Goal: Task Accomplishment & Management: Manage account settings

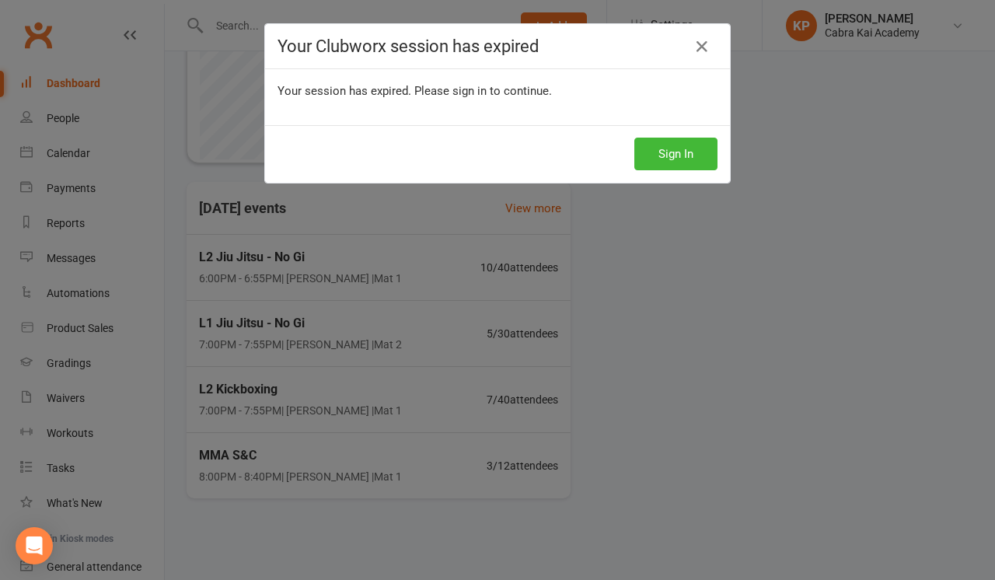
click at [744, 286] on div "Your Clubworx session has expired Your session has expired. Please sign in to c…" at bounding box center [497, 290] width 995 height 580
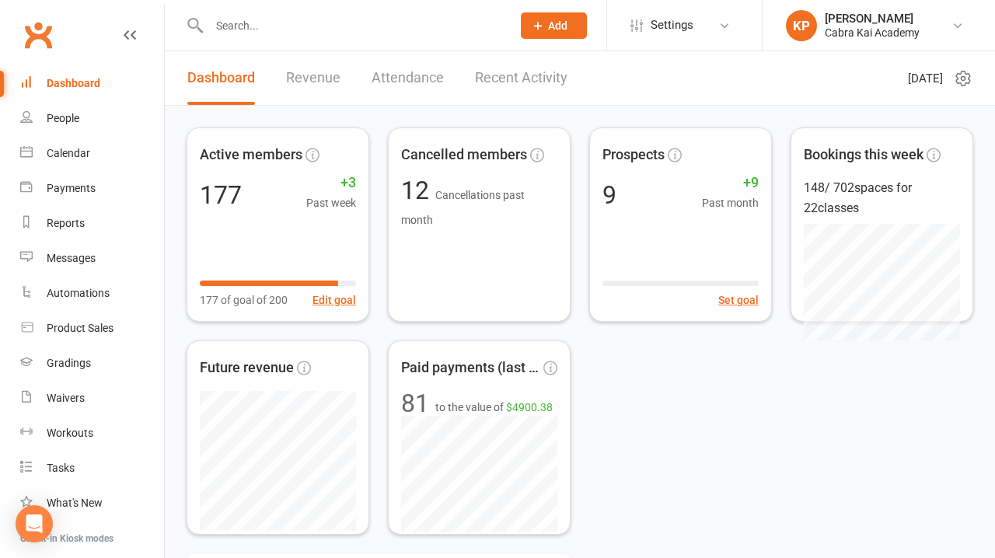
click at [303, 33] on input "text" at bounding box center [352, 26] width 296 height 22
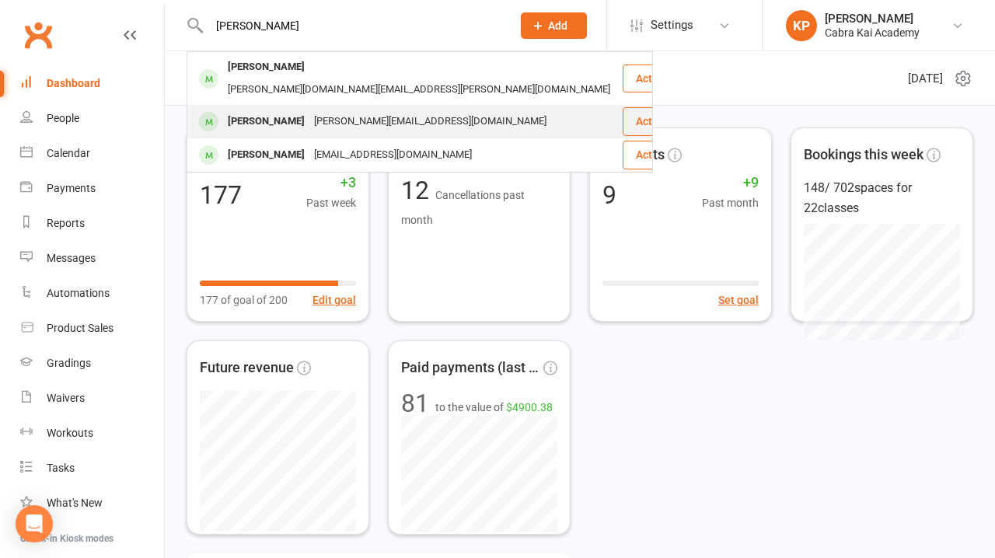
type input "[PERSON_NAME]"
click at [347, 110] on div "[PERSON_NAME][EMAIL_ADDRESS][DOMAIN_NAME]" at bounding box center [430, 121] width 242 height 23
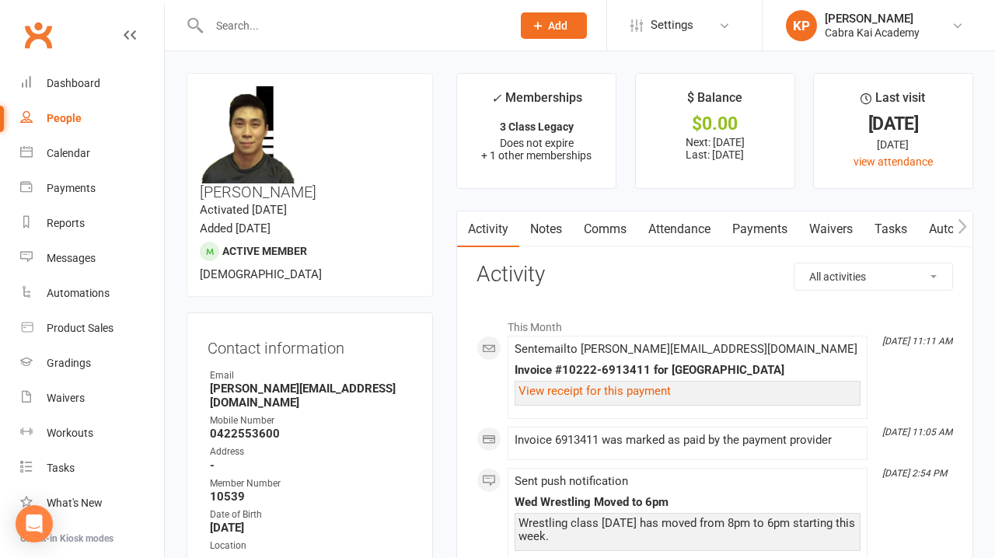
click at [758, 231] on link "Payments" at bounding box center [759, 229] width 77 height 36
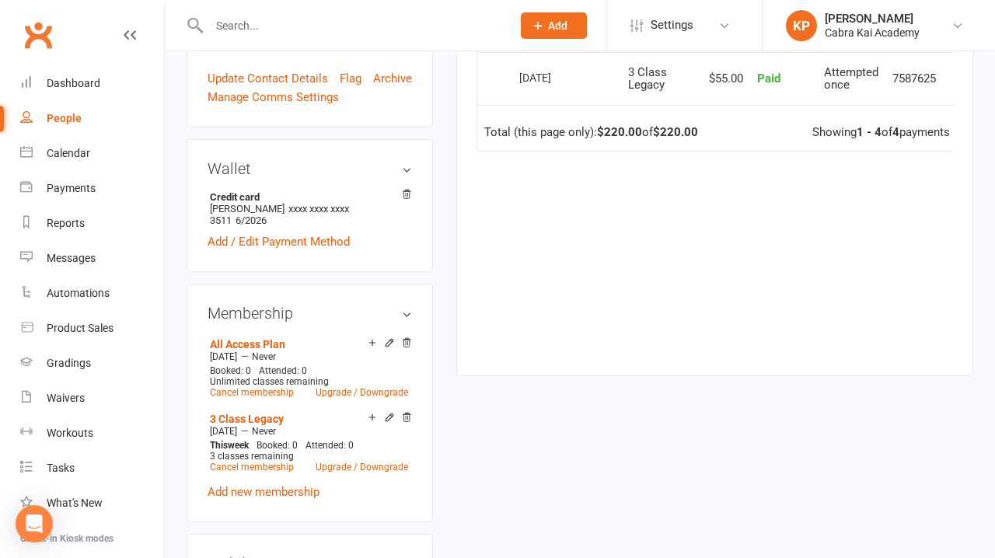
scroll to position [588, 0]
click at [404, 339] on icon at bounding box center [407, 343] width 8 height 9
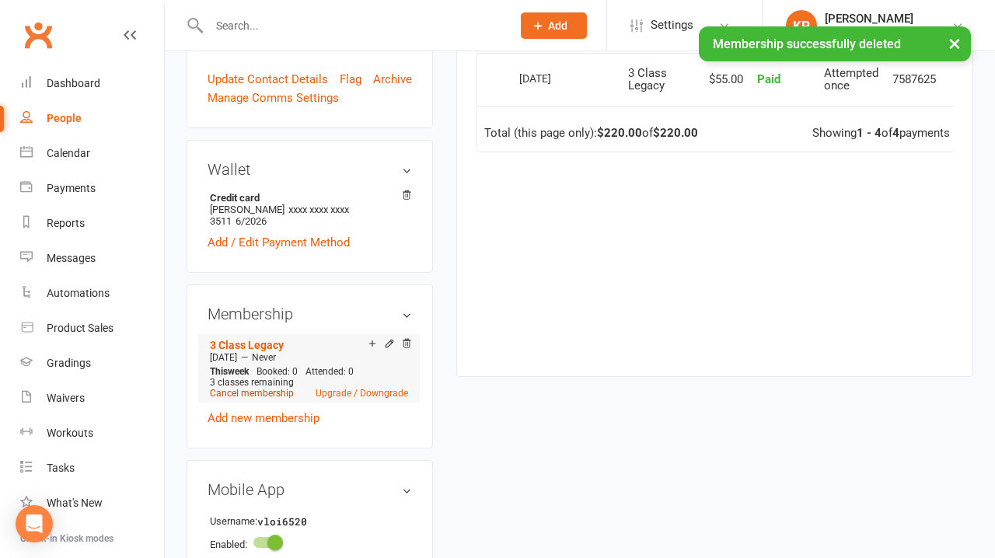
click at [274, 388] on link "Cancel membership" at bounding box center [252, 393] width 84 height 11
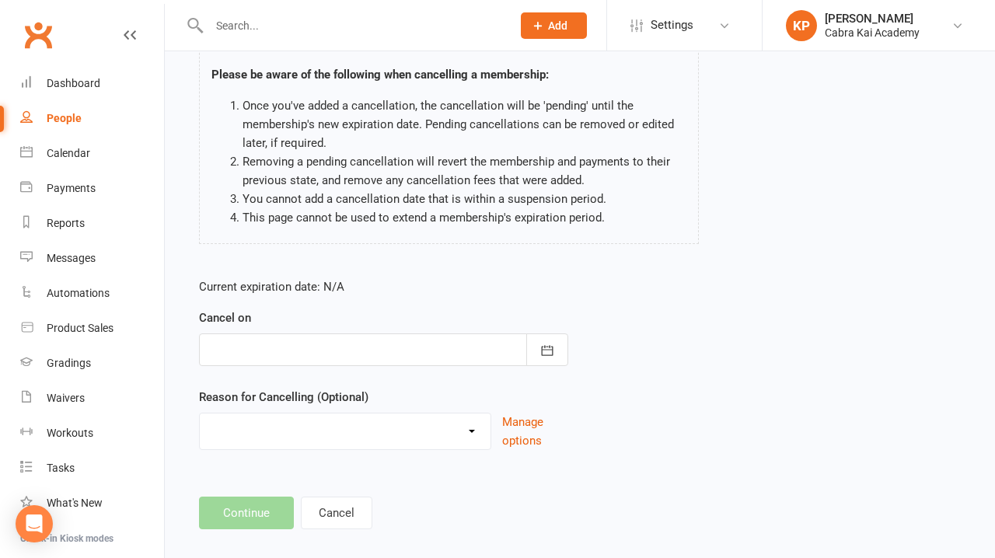
scroll to position [135, 0]
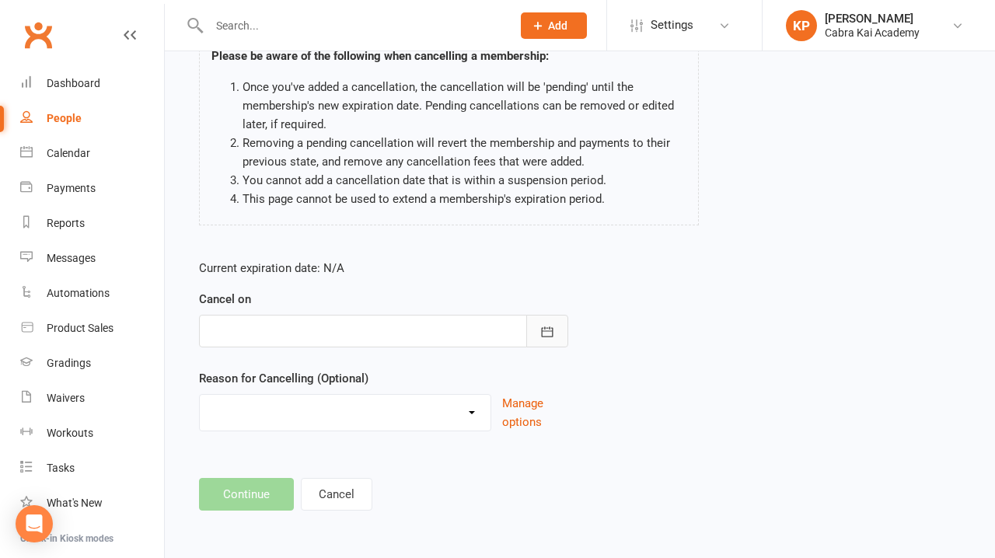
click at [544, 334] on icon "button" at bounding box center [548, 332] width 16 height 16
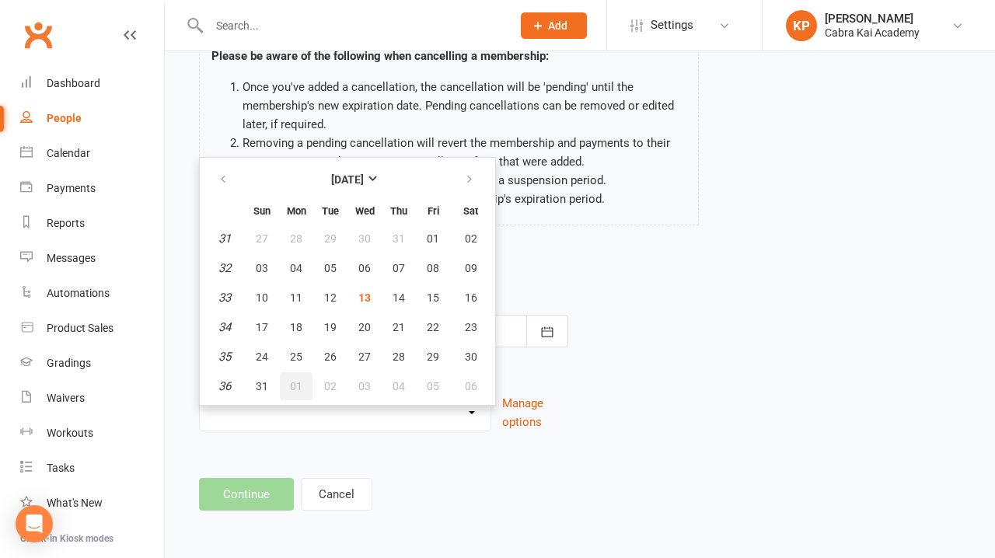
click at [296, 382] on span "01" at bounding box center [296, 386] width 12 height 12
type input "[DATE]"
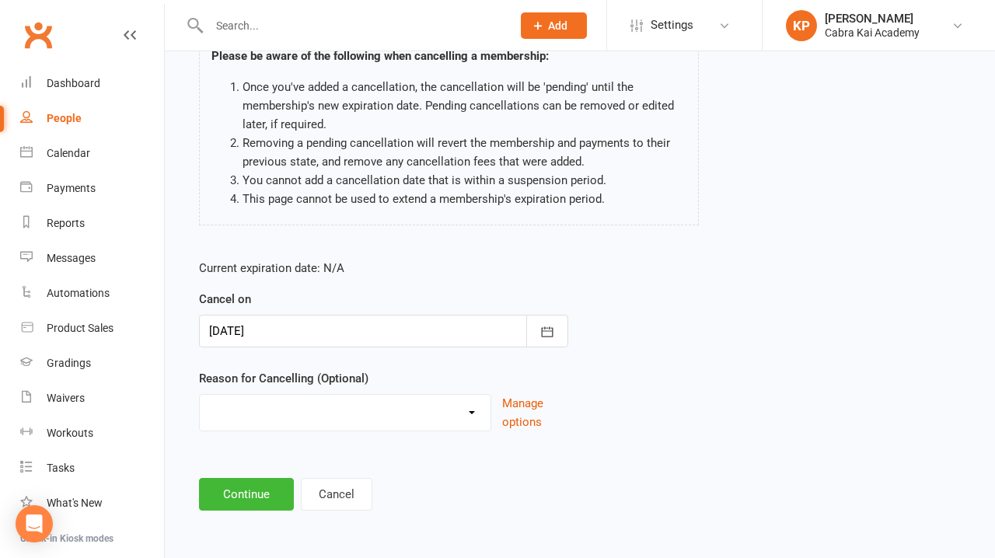
click at [476, 411] on select "Changed Gyms Family Financial Health Holiday Injury Issues No time/busy Relocat…" at bounding box center [345, 410] width 291 height 31
select select "8"
click at [576, 486] on footer "Continue Cancel" at bounding box center [580, 494] width 762 height 33
click at [255, 491] on button "Continue" at bounding box center [246, 494] width 95 height 33
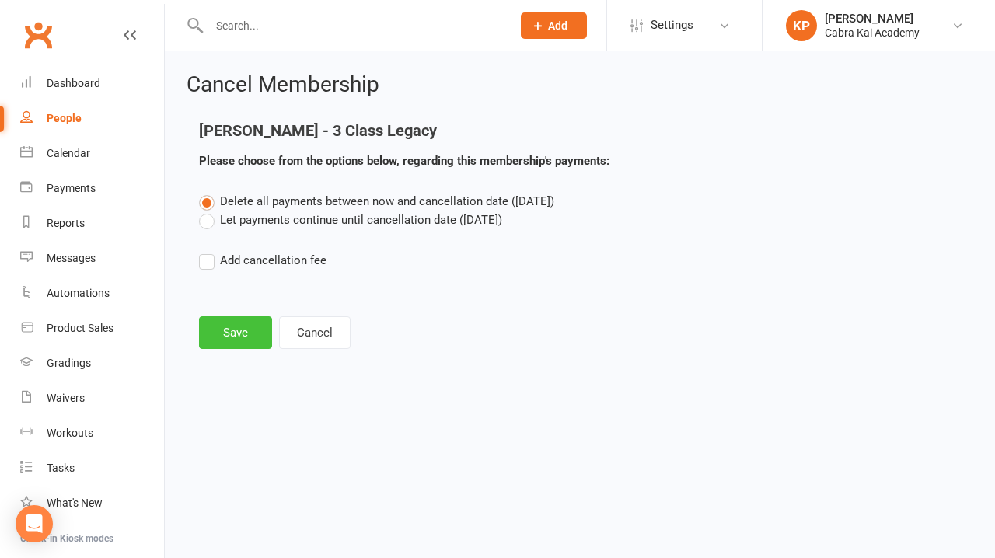
click at [237, 329] on button "Save" at bounding box center [235, 332] width 73 height 33
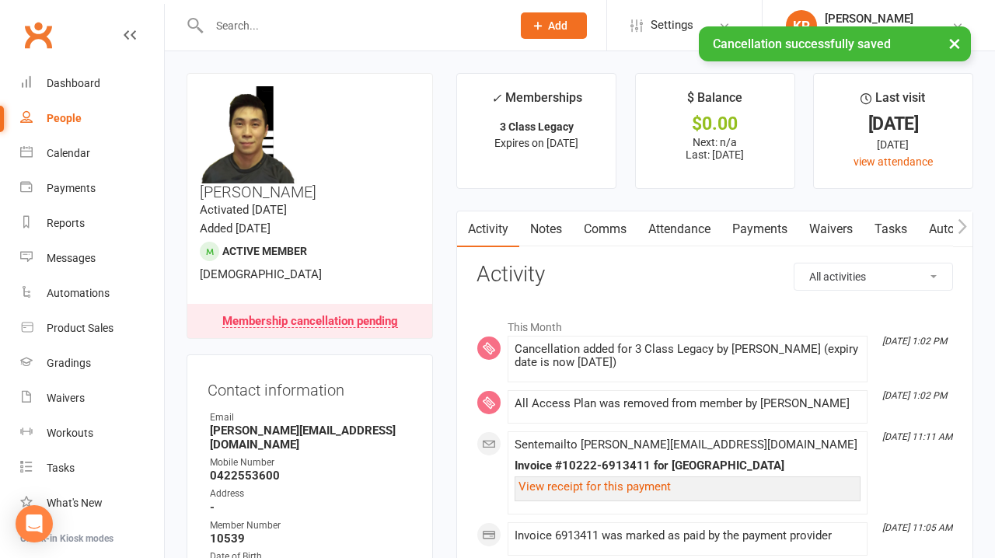
click at [762, 232] on link "Payments" at bounding box center [759, 229] width 77 height 36
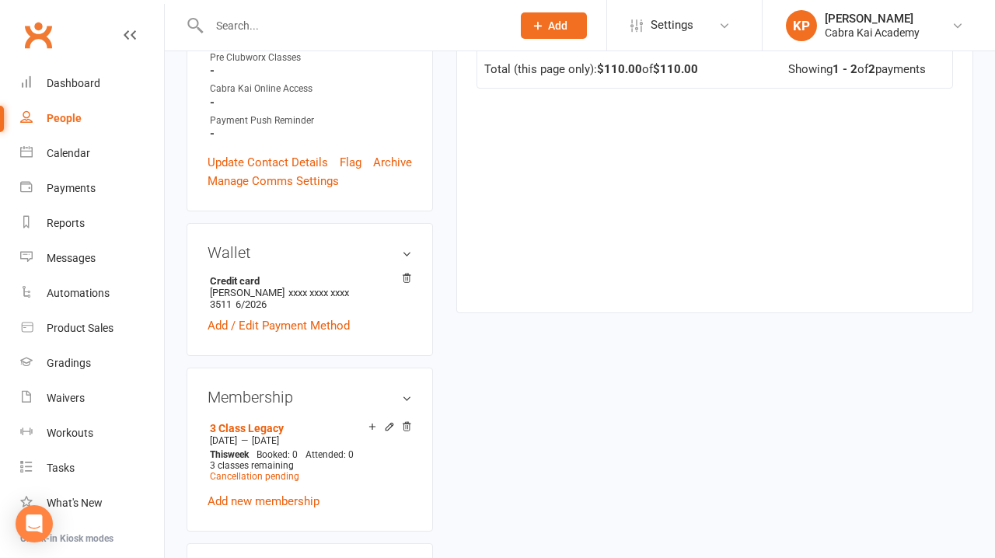
scroll to position [561, 0]
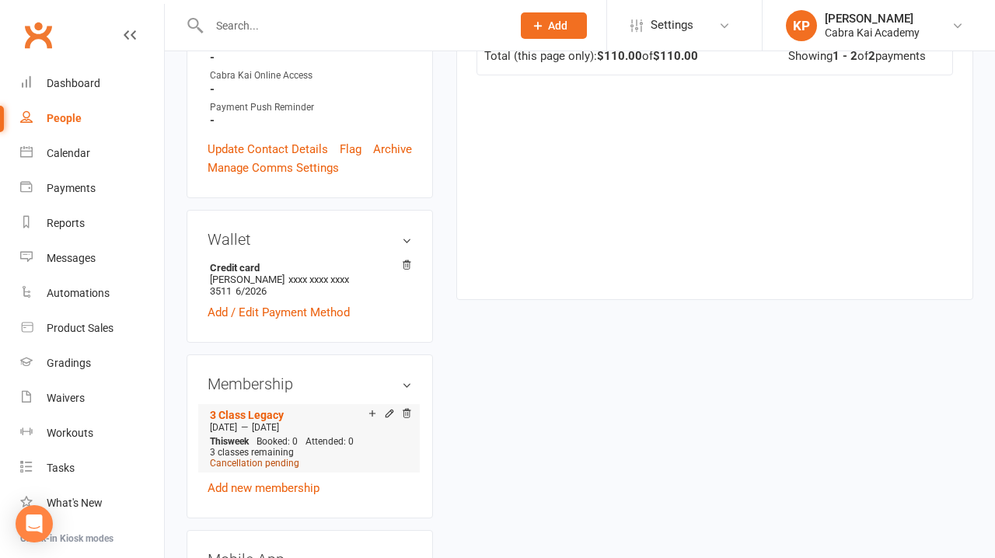
click at [270, 458] on span "Cancellation pending" at bounding box center [254, 463] width 89 height 11
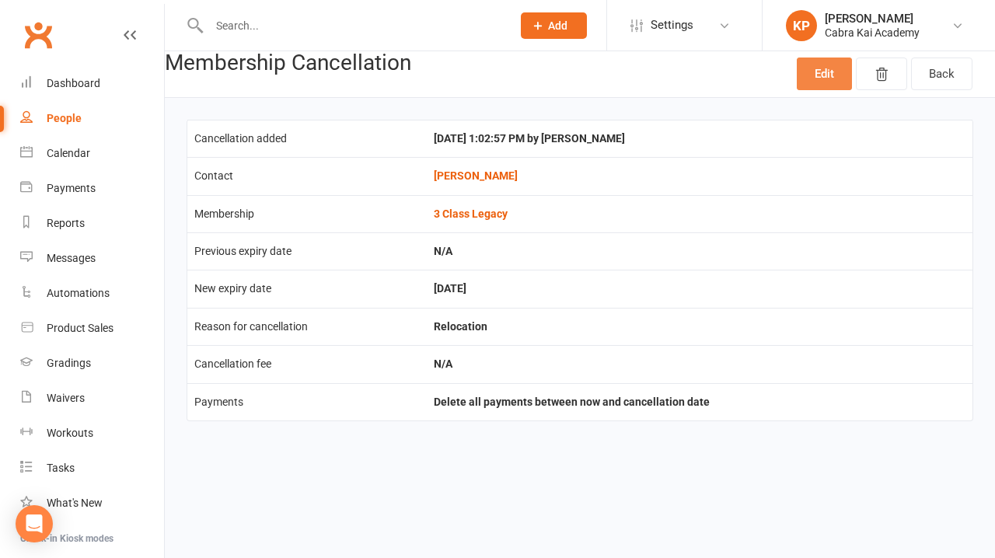
click at [820, 76] on link "Edit" at bounding box center [824, 74] width 55 height 33
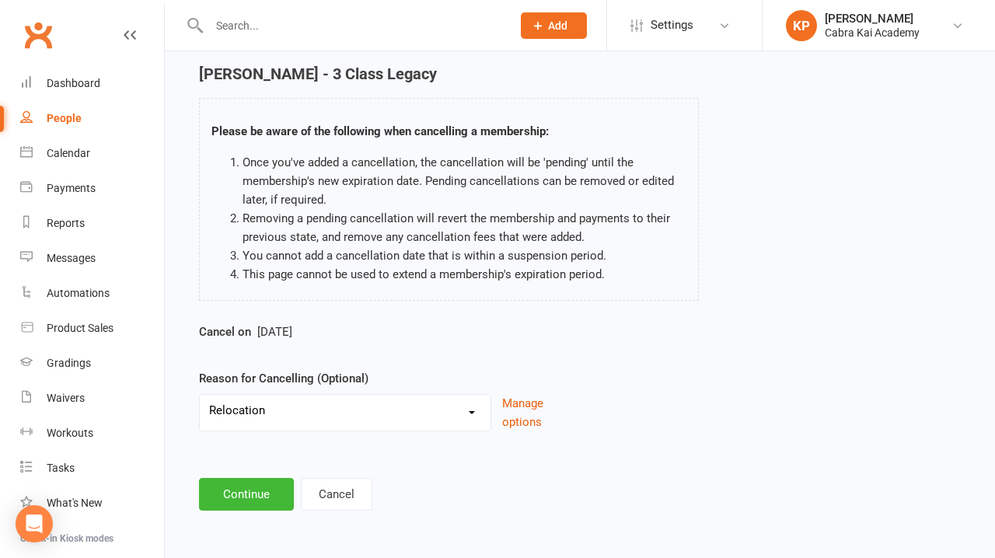
scroll to position [69, 0]
click at [352, 481] on button "Cancel" at bounding box center [337, 494] width 72 height 33
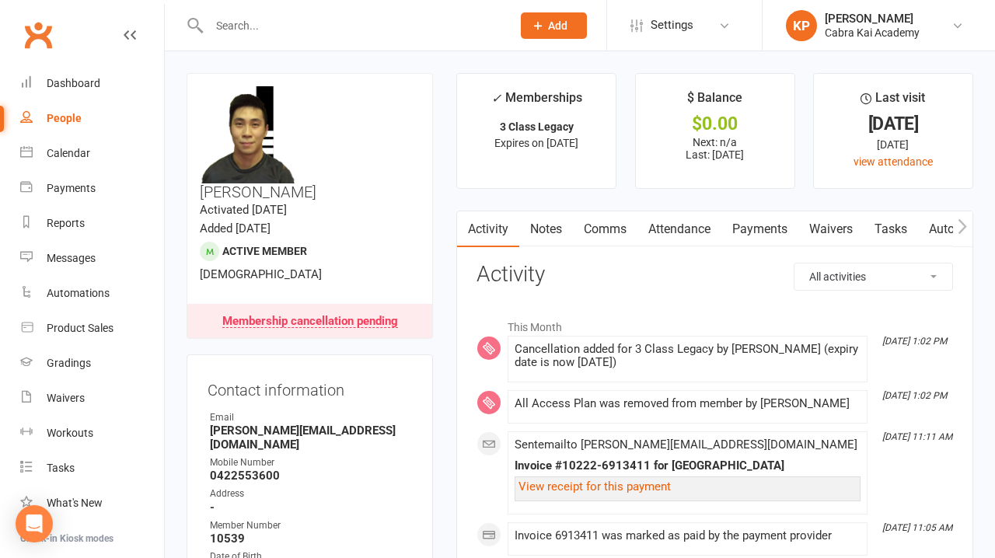
click at [763, 231] on link "Payments" at bounding box center [759, 229] width 77 height 36
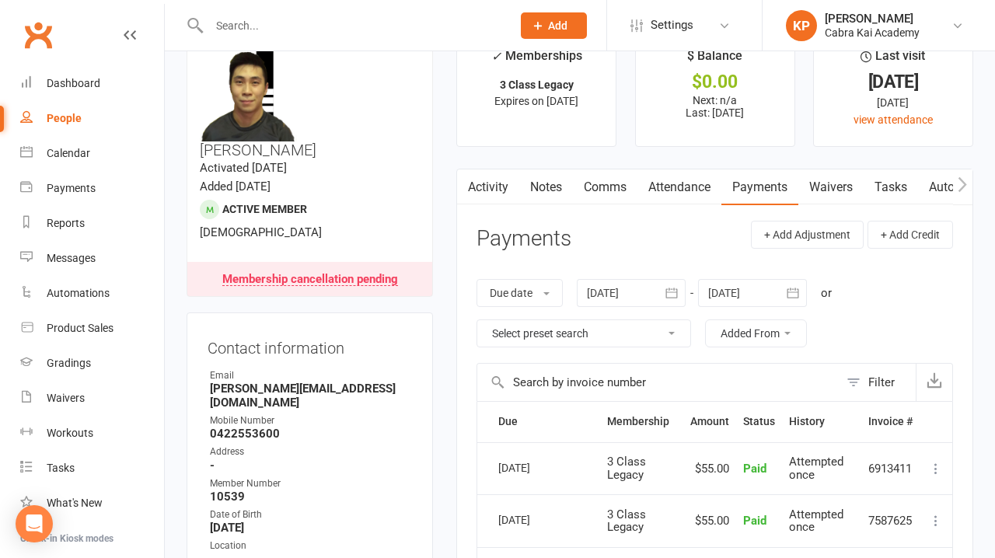
scroll to position [46, 0]
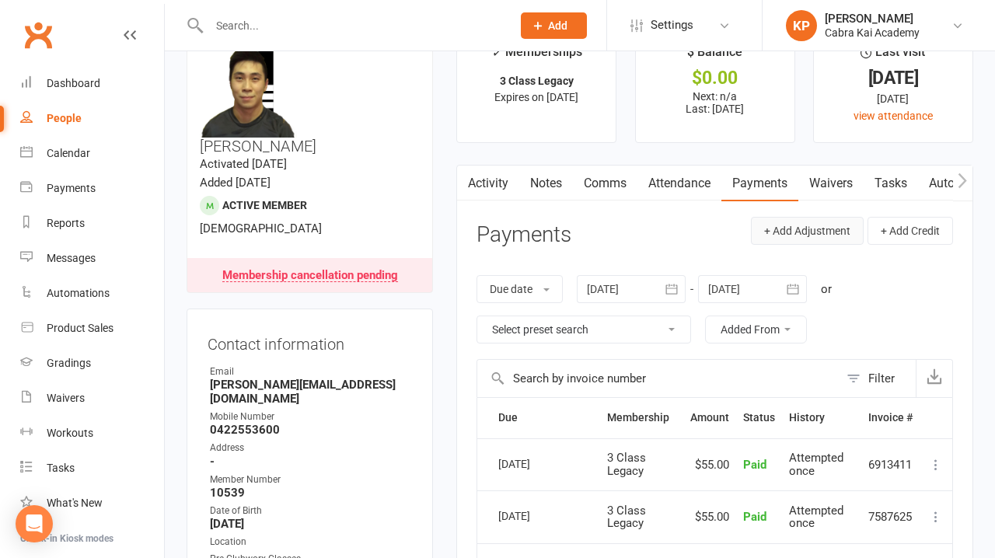
click at [820, 232] on button "+ Add Adjustment" at bounding box center [807, 231] width 113 height 28
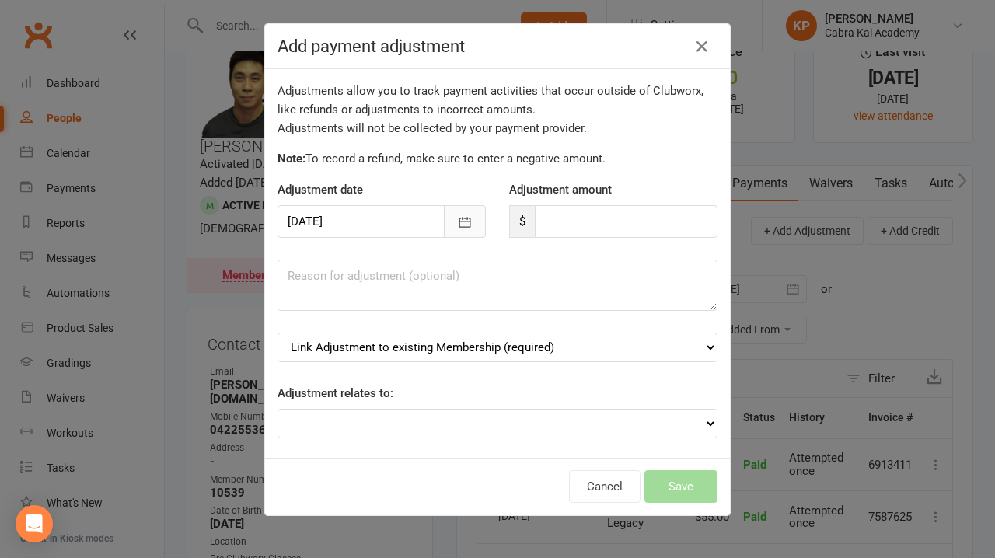
click at [466, 221] on icon "button" at bounding box center [465, 223] width 16 height 16
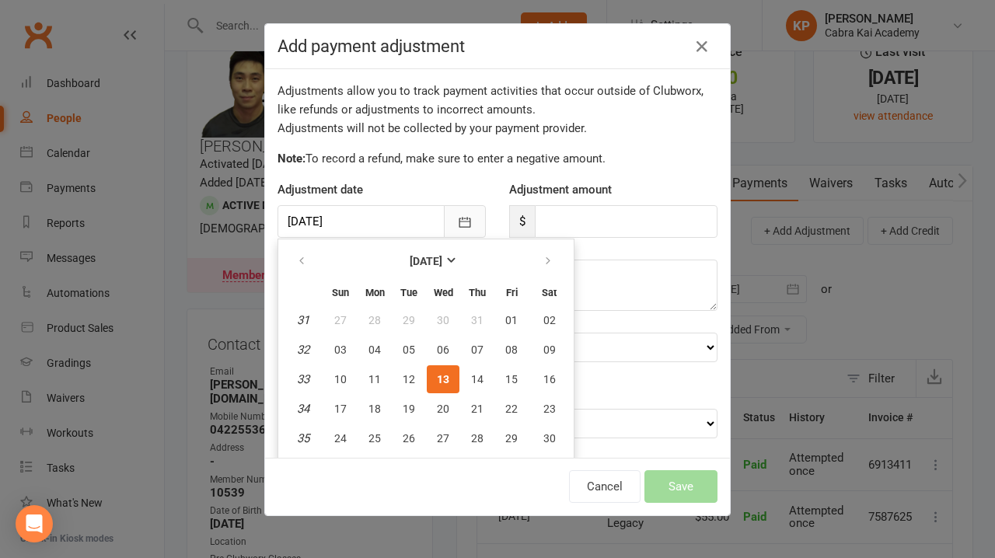
scroll to position [34, 0]
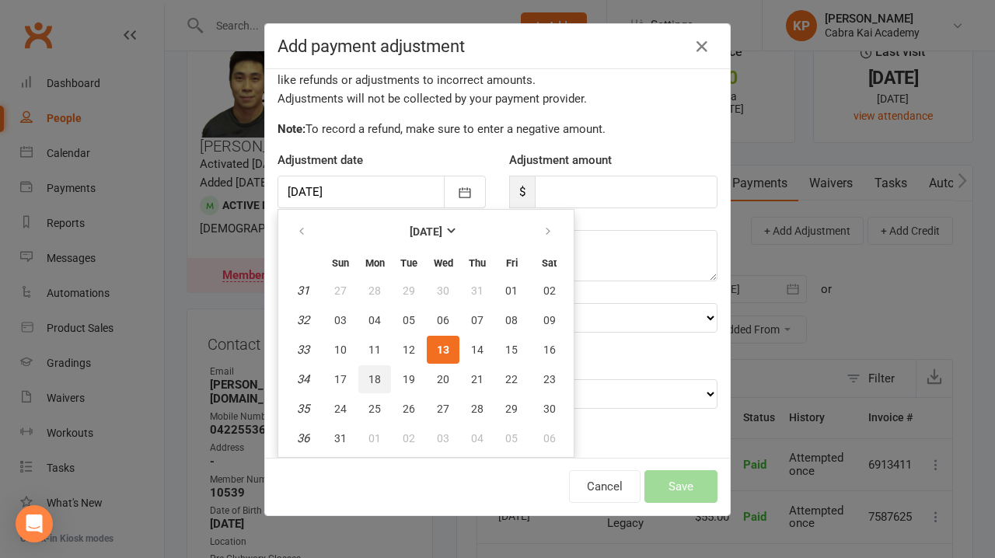
click at [375, 373] on span "18" at bounding box center [374, 379] width 12 height 12
type input "[DATE]"
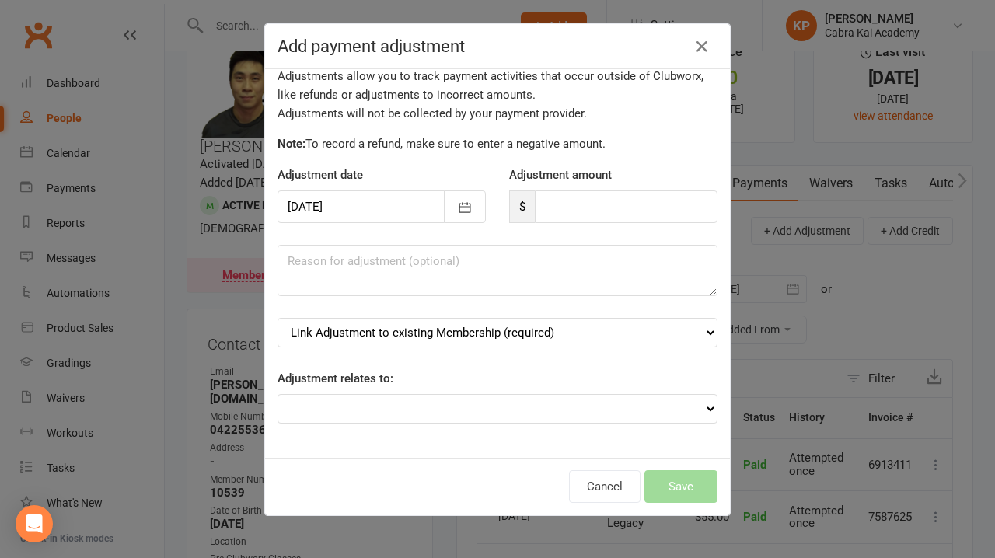
scroll to position [0, 0]
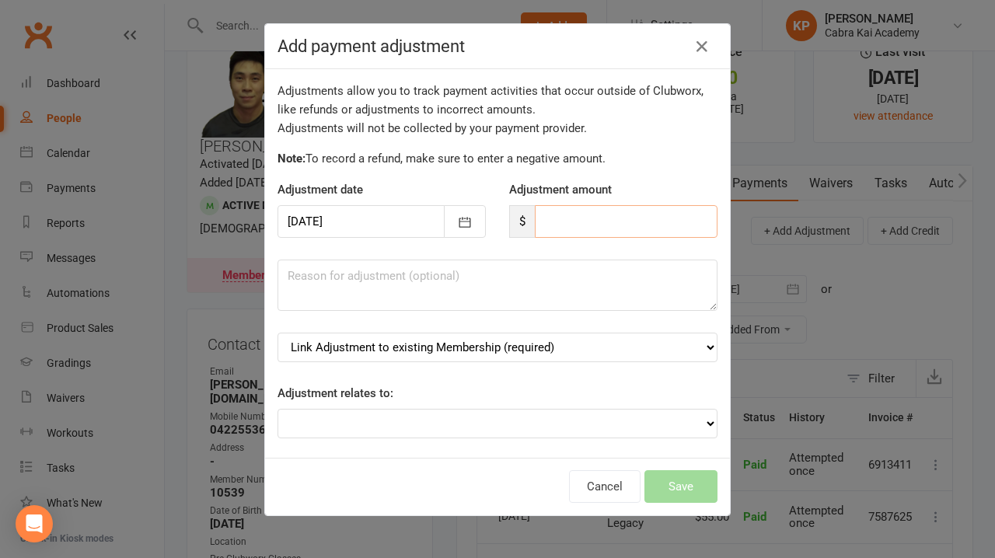
click at [568, 230] on input "number" at bounding box center [626, 221] width 183 height 33
type input "55"
click at [458, 292] on textarea at bounding box center [498, 285] width 440 height 51
type textarea "Final payment"
select select "0"
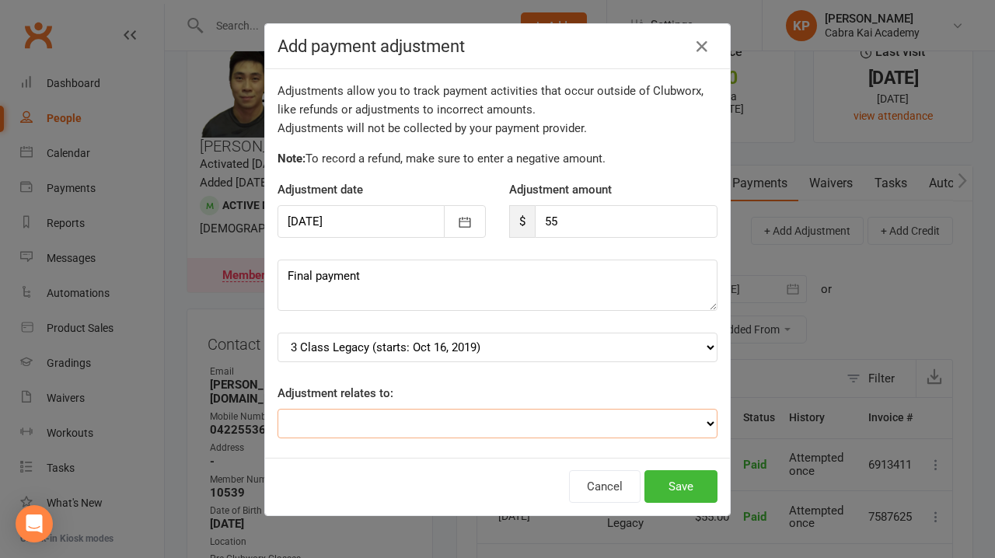
select select "0"
click at [681, 484] on button "Save" at bounding box center [680, 486] width 73 height 33
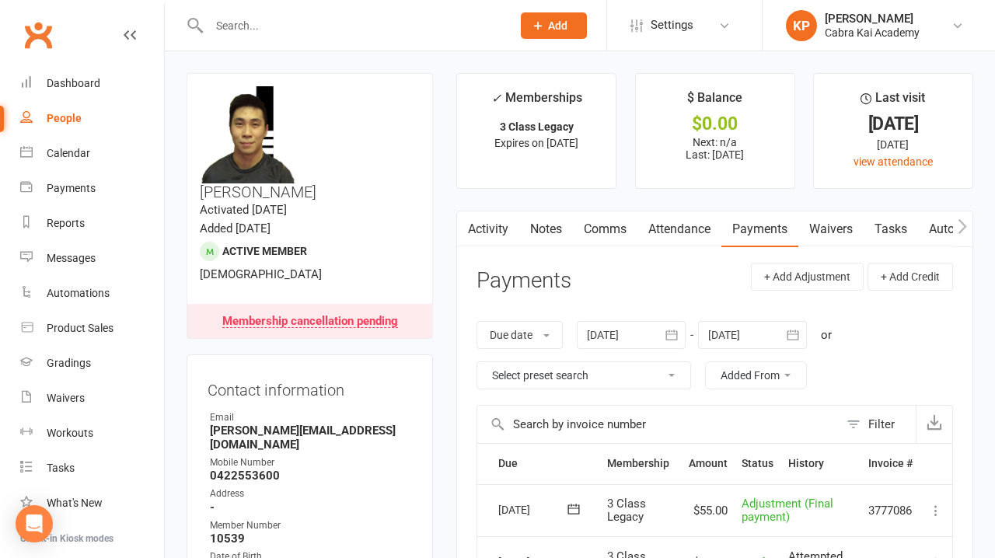
click at [616, 234] on link "Comms" at bounding box center [605, 229] width 65 height 36
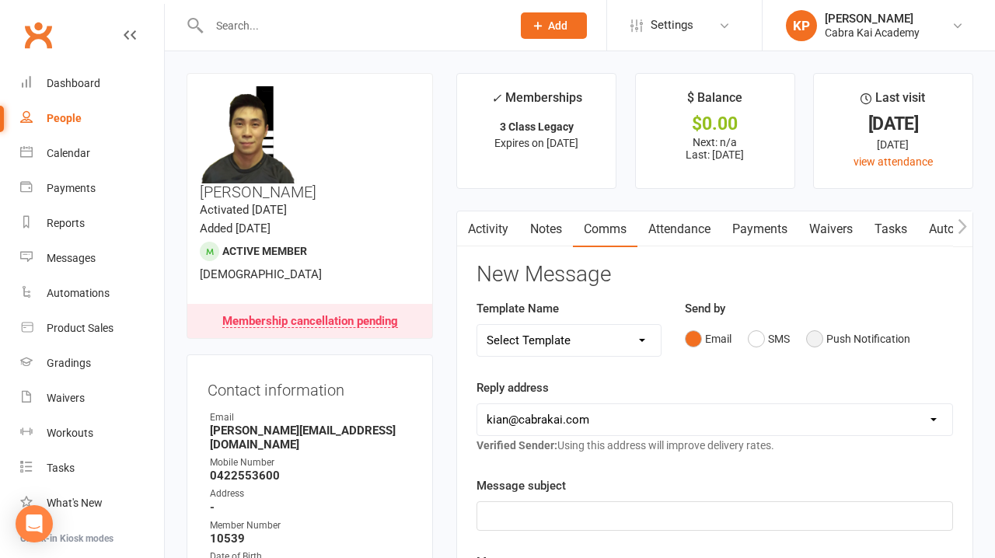
click at [814, 340] on button "Push Notification" at bounding box center [858, 339] width 104 height 30
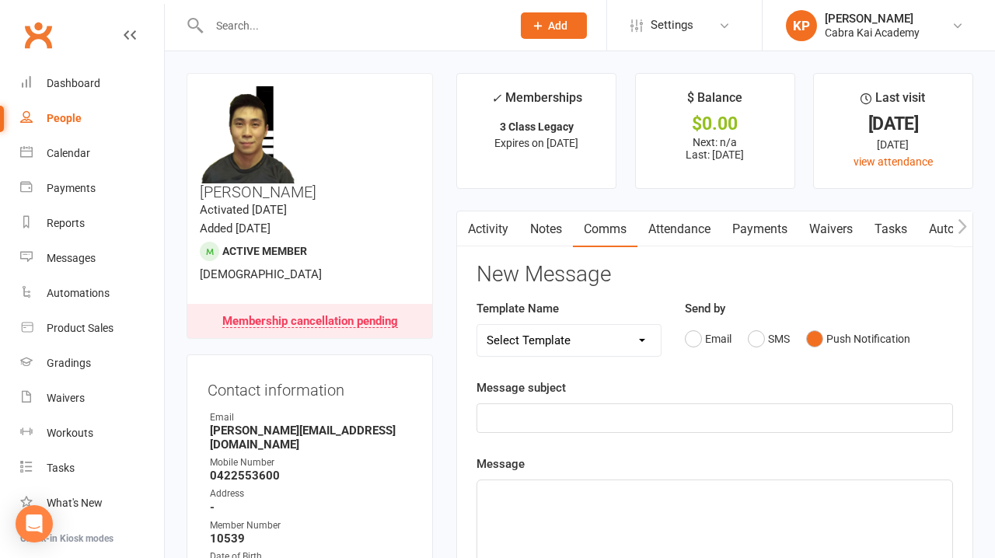
select select "16"
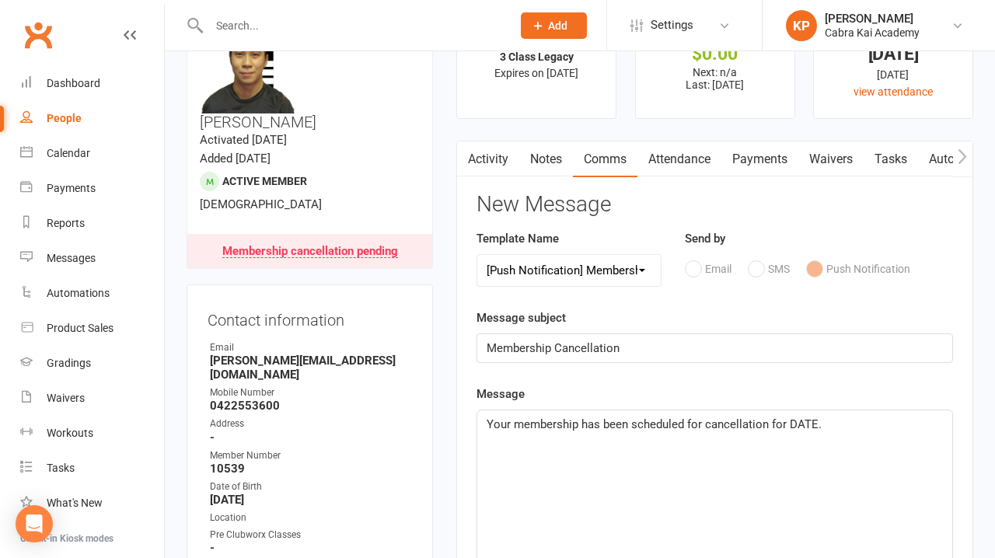
scroll to position [72, 0]
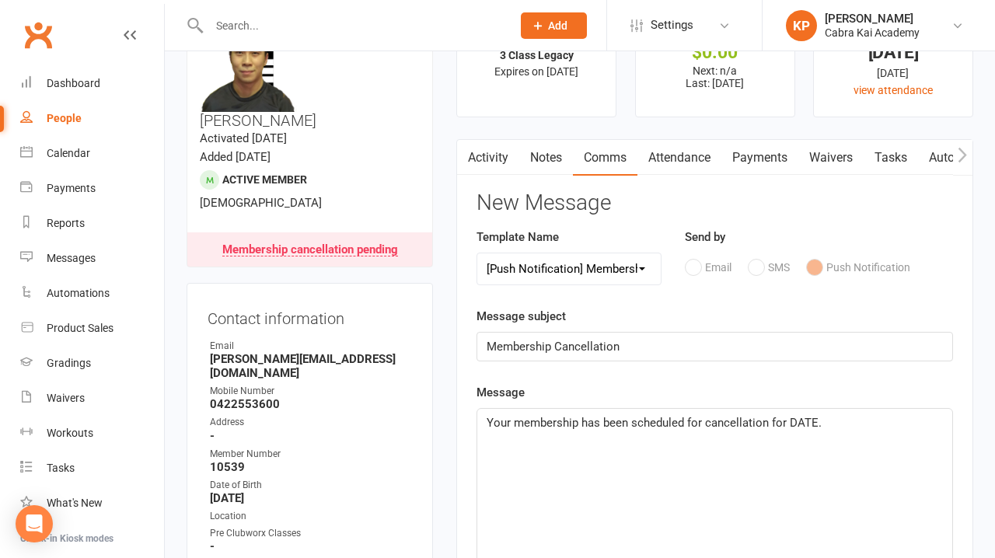
click at [802, 421] on span "Your membership has been scheduled for cancellation for DATE." at bounding box center [654, 423] width 335 height 14
click at [459, 352] on div "Activity Notes Comms Attendance Payments Waivers Tasks Automations Workouts Gra…" at bounding box center [714, 563] width 517 height 849
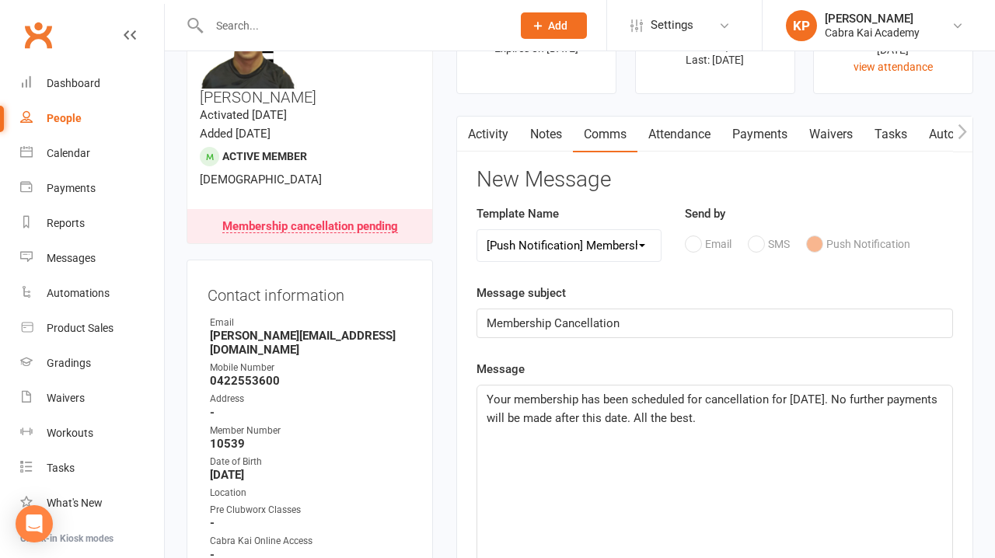
scroll to position [98, 0]
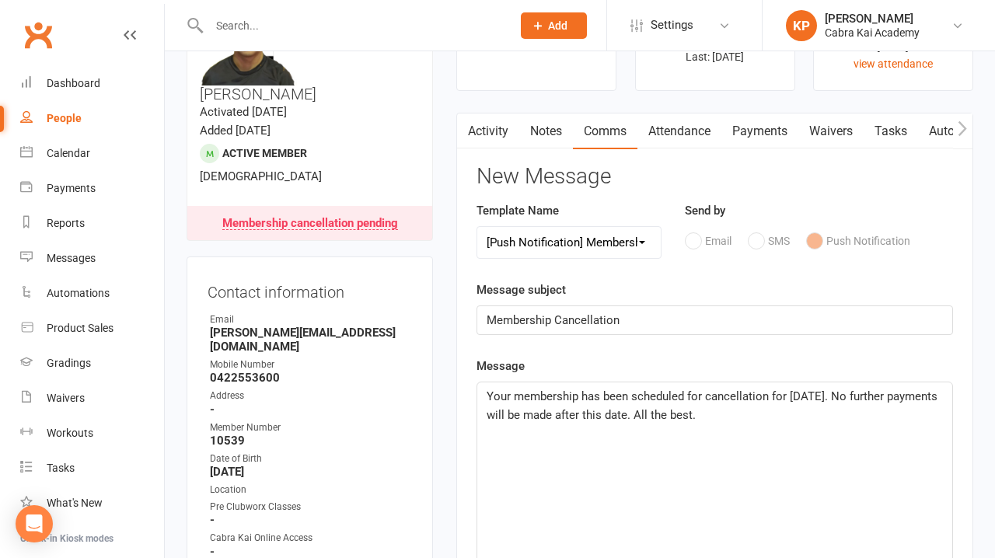
click at [686, 412] on span "Your membership has been scheduled for cancellation for [DATE]. No further paym…" at bounding box center [714, 405] width 454 height 33
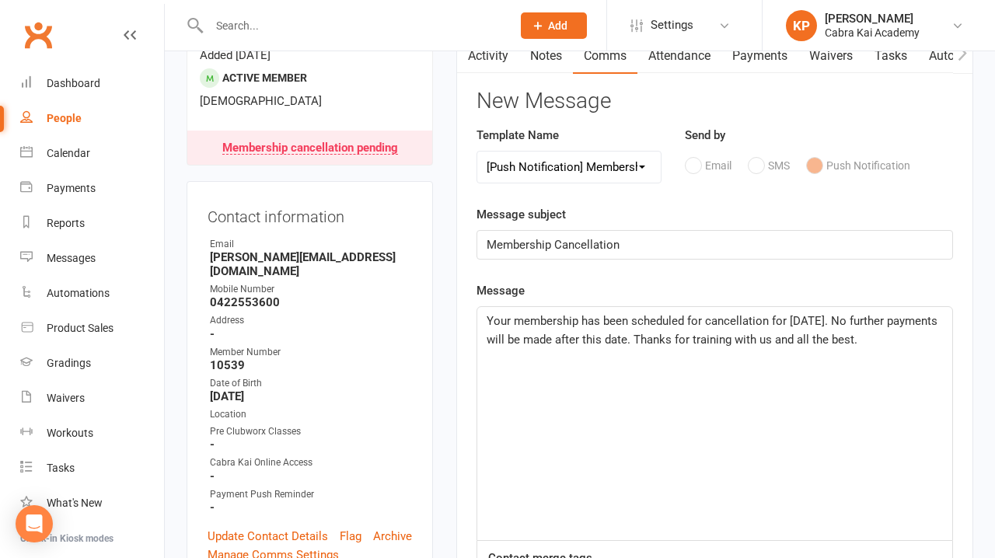
scroll to position [176, 0]
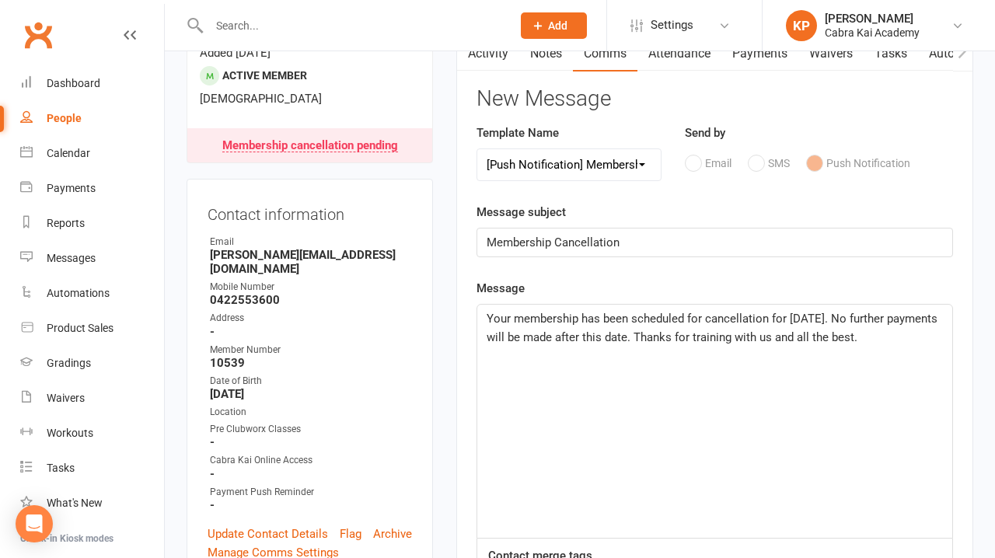
click at [909, 340] on span "Your membership has been scheduled for cancellation for [DATE]. No further paym…" at bounding box center [714, 328] width 454 height 33
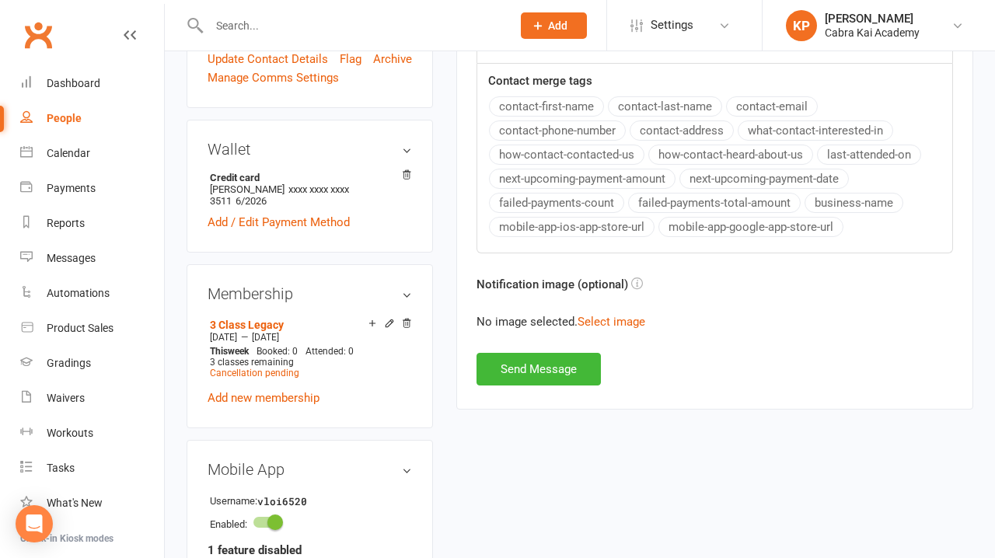
scroll to position [664, 0]
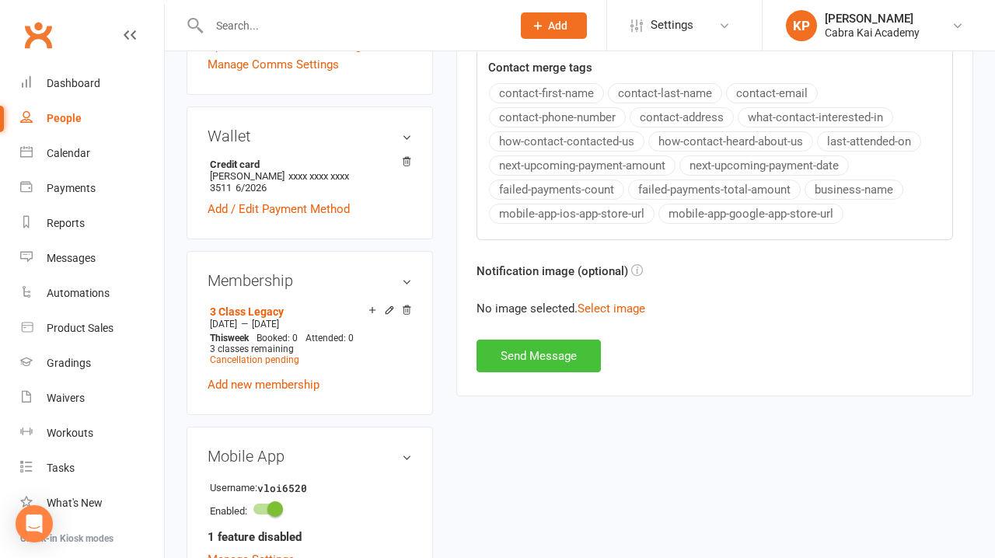
click at [539, 357] on button "Send Message" at bounding box center [539, 356] width 124 height 33
select select
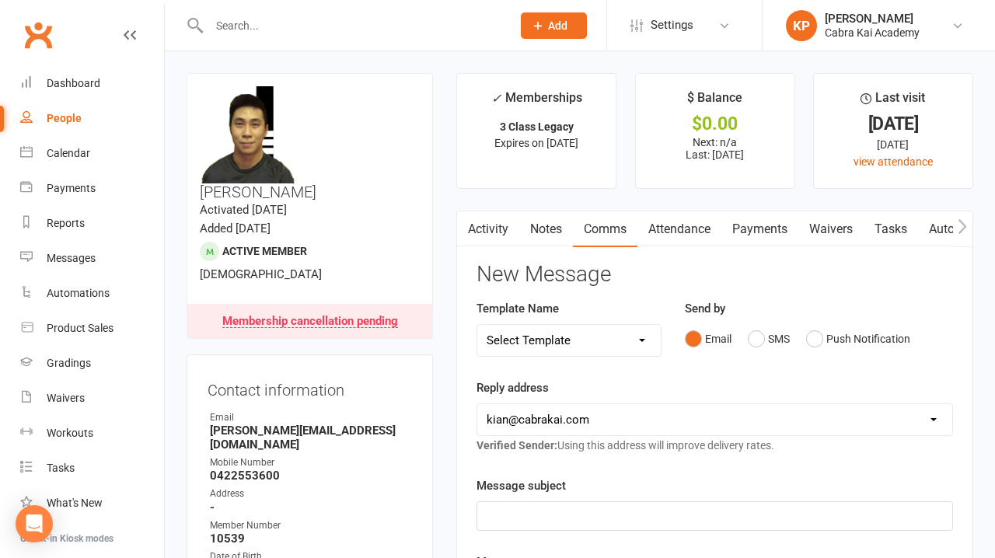
scroll to position [0, 0]
click at [82, 86] on div "Dashboard" at bounding box center [74, 83] width 54 height 12
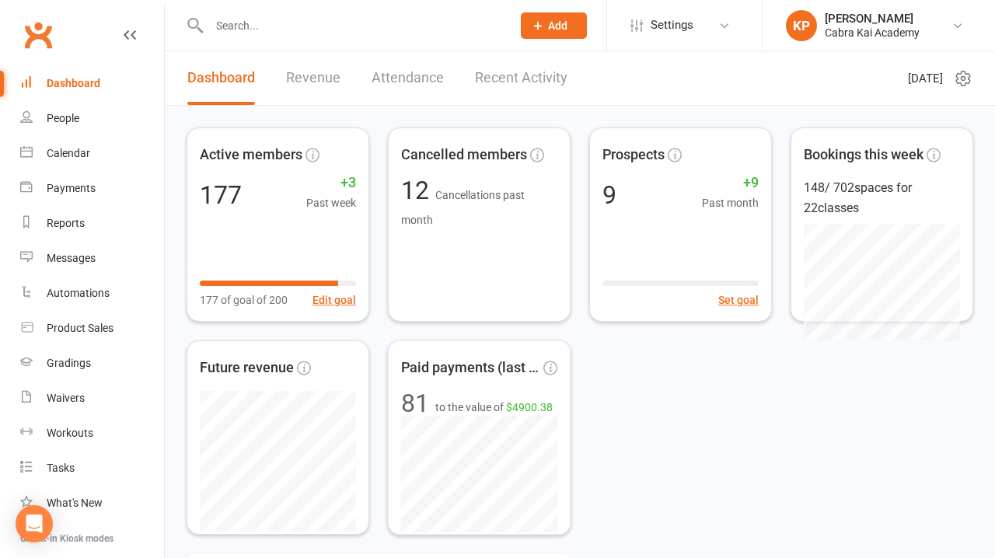
click at [709, 413] on div "Active members 177 +3 Past week 177 of goal of 200 Edit goal Cancelled members …" at bounding box center [580, 330] width 787 height 407
